Goal: Task Accomplishment & Management: Manage account settings

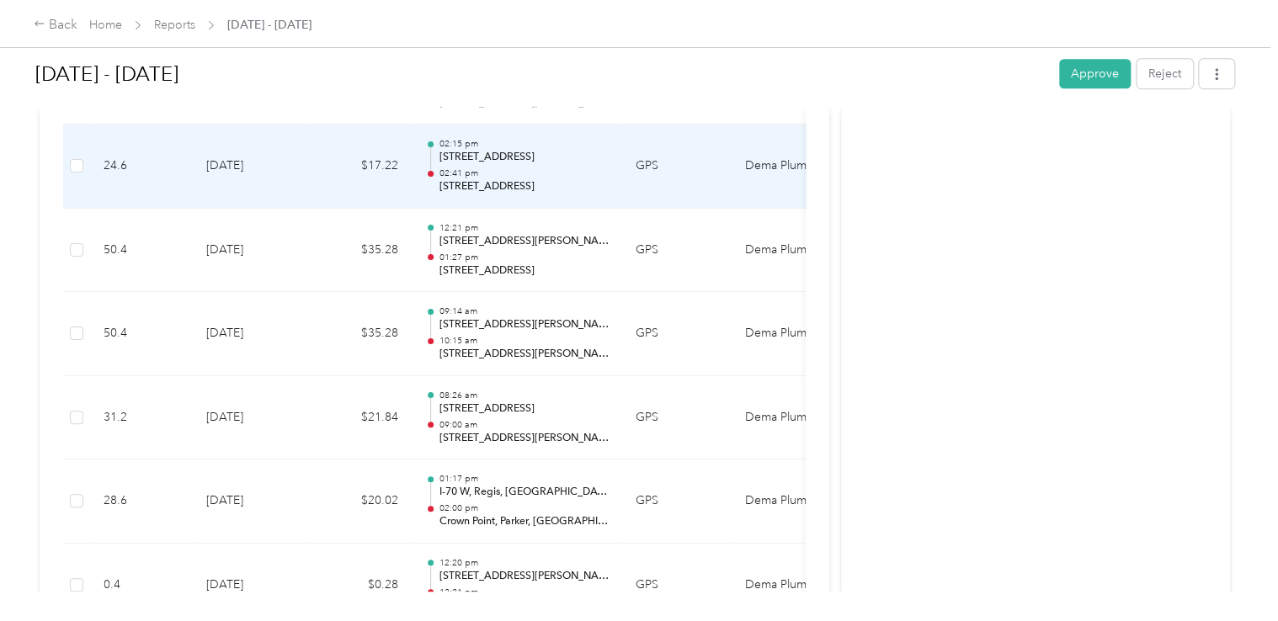
scroll to position [758, 0]
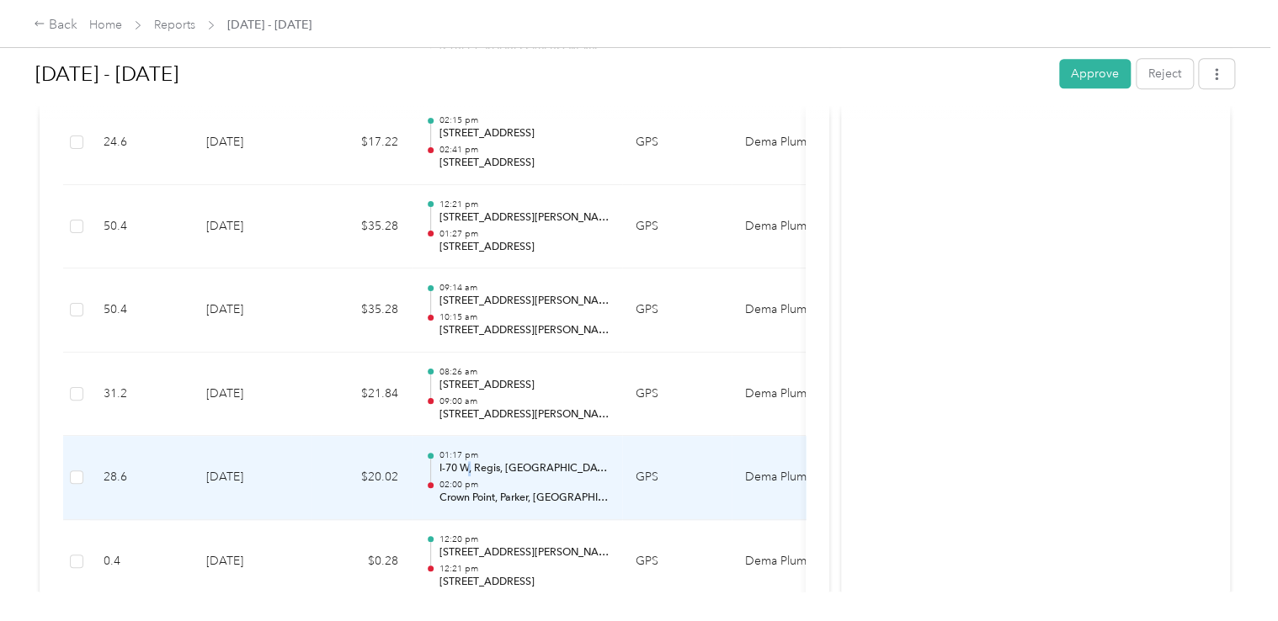
click at [471, 473] on p "I-70 W, Regis, [GEOGRAPHIC_DATA], [GEOGRAPHIC_DATA]" at bounding box center [524, 468] width 170 height 15
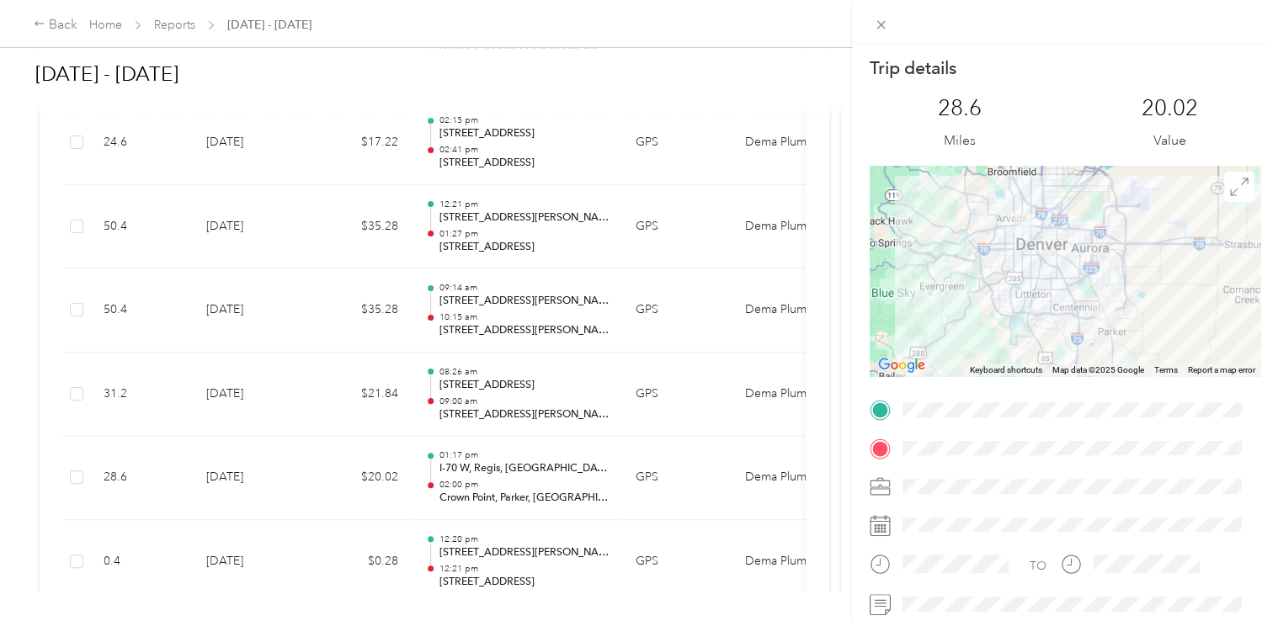
click at [513, 466] on div "Trip details This trip cannot be edited because it is either under review, appr…" at bounding box center [639, 310] width 1278 height 621
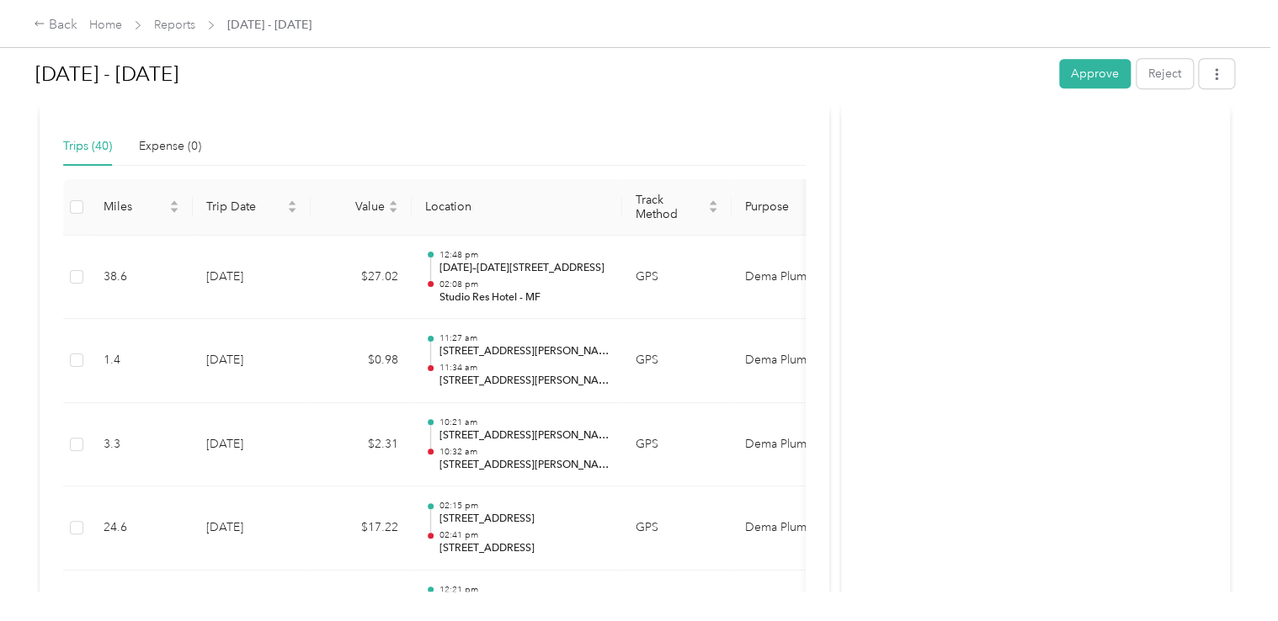
scroll to position [0, 0]
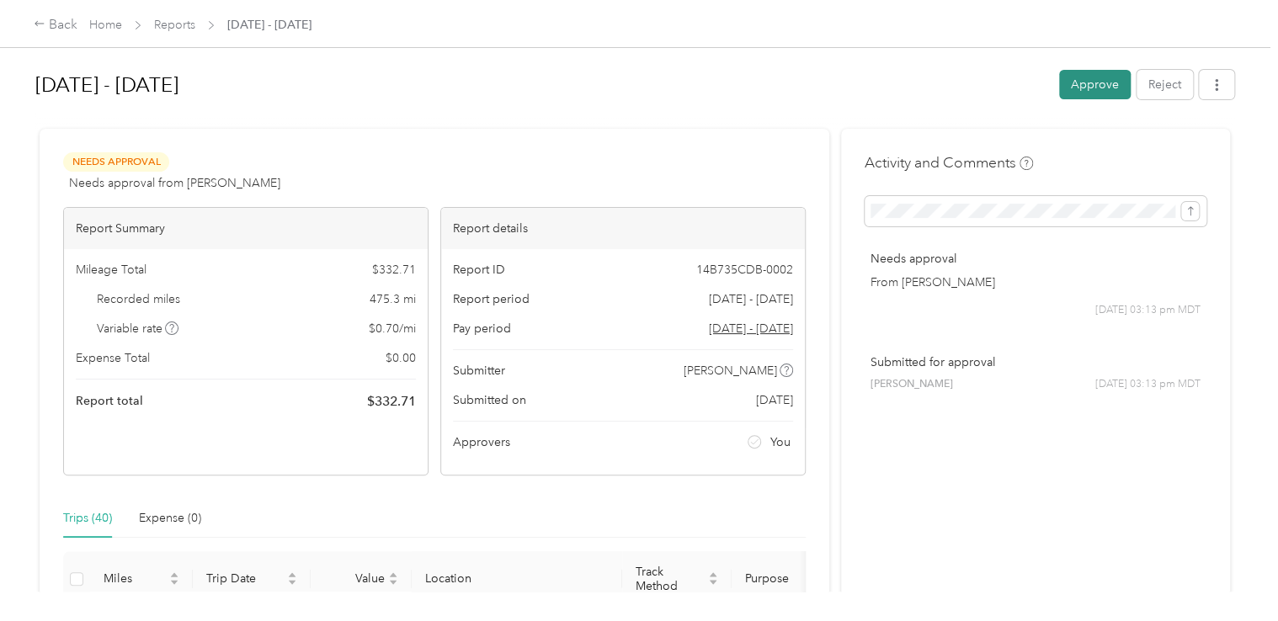
click at [1072, 90] on button "Approve" at bounding box center [1095, 84] width 72 height 29
